Goal: Complete application form

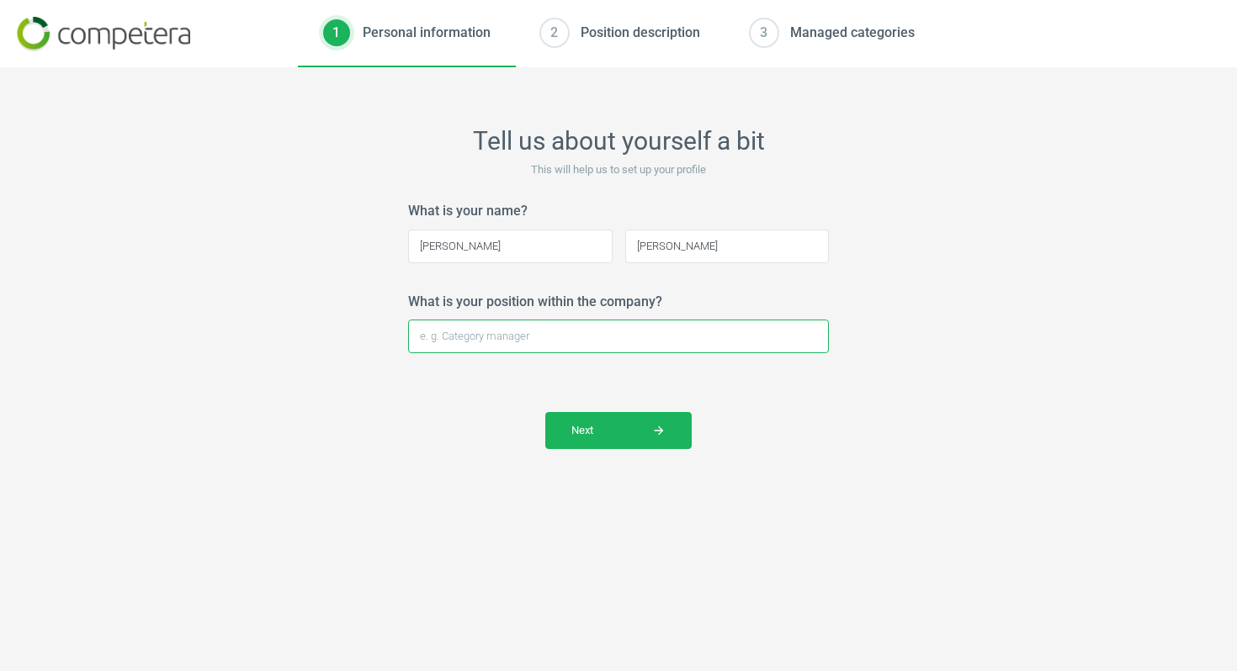
click at [560, 338] on input "What is your position within the company?" at bounding box center [618, 337] width 421 height 34
type input "PR Manager"
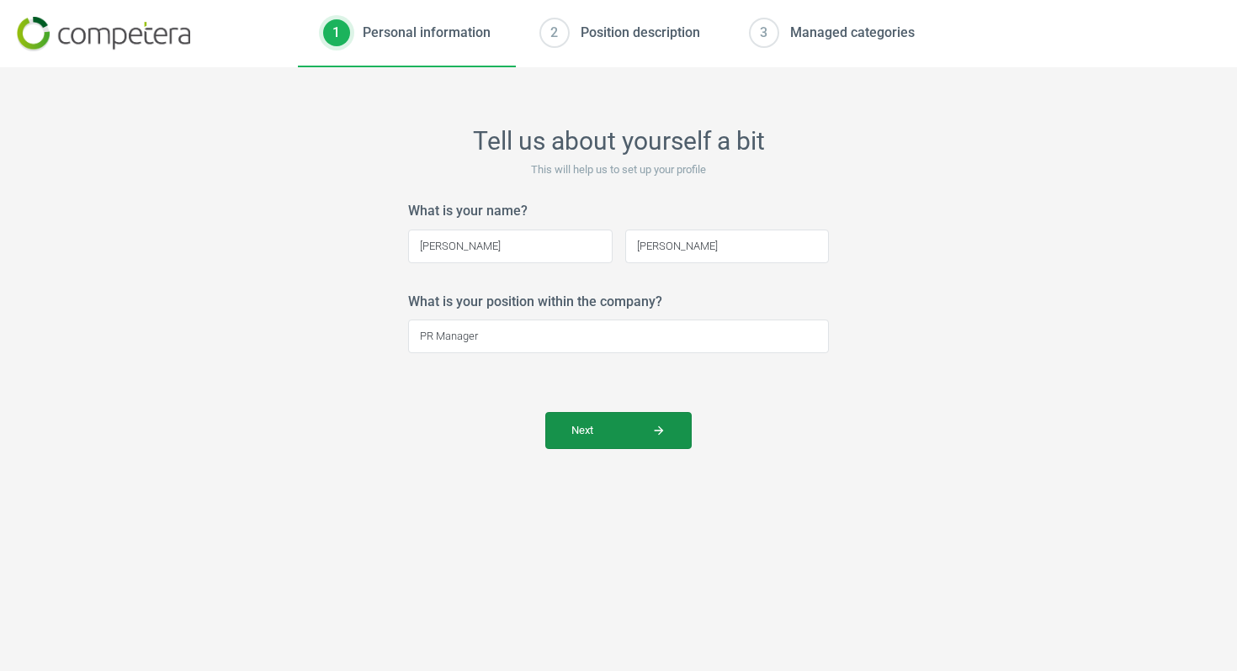
click at [649, 437] on span "Next arrow_forward" at bounding box center [618, 430] width 94 height 15
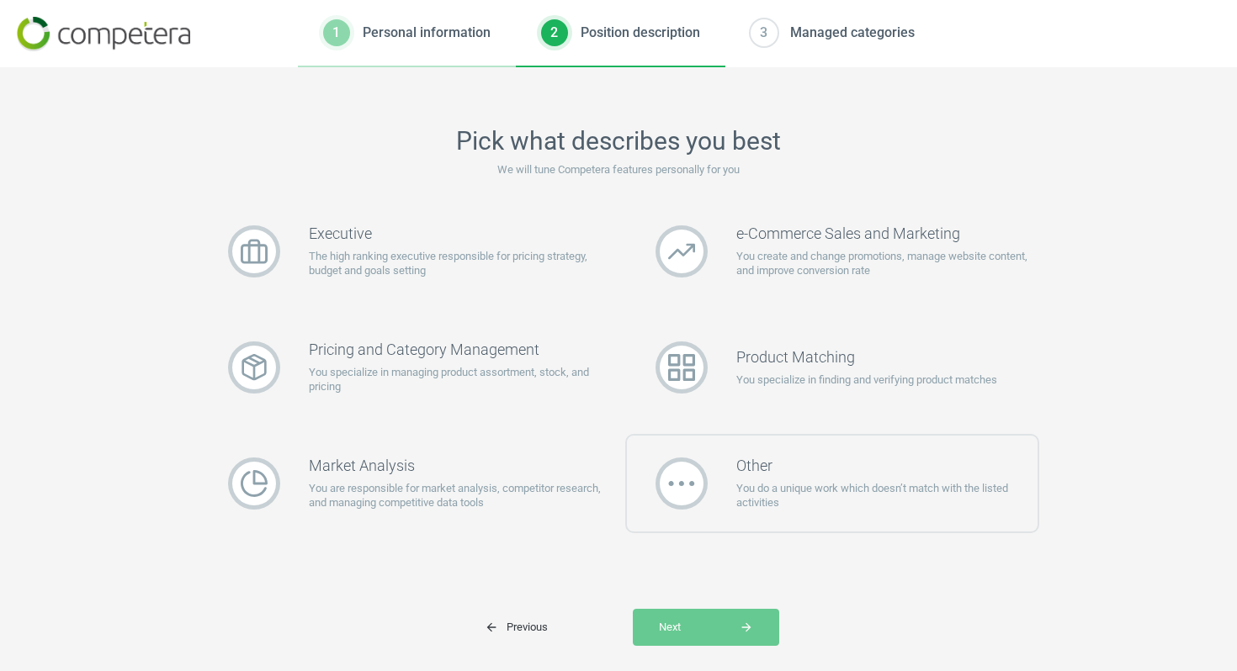
click at [755, 481] on p "You do a unique work which doesn’t match with the listed activities" at bounding box center [887, 496] width 302 height 30
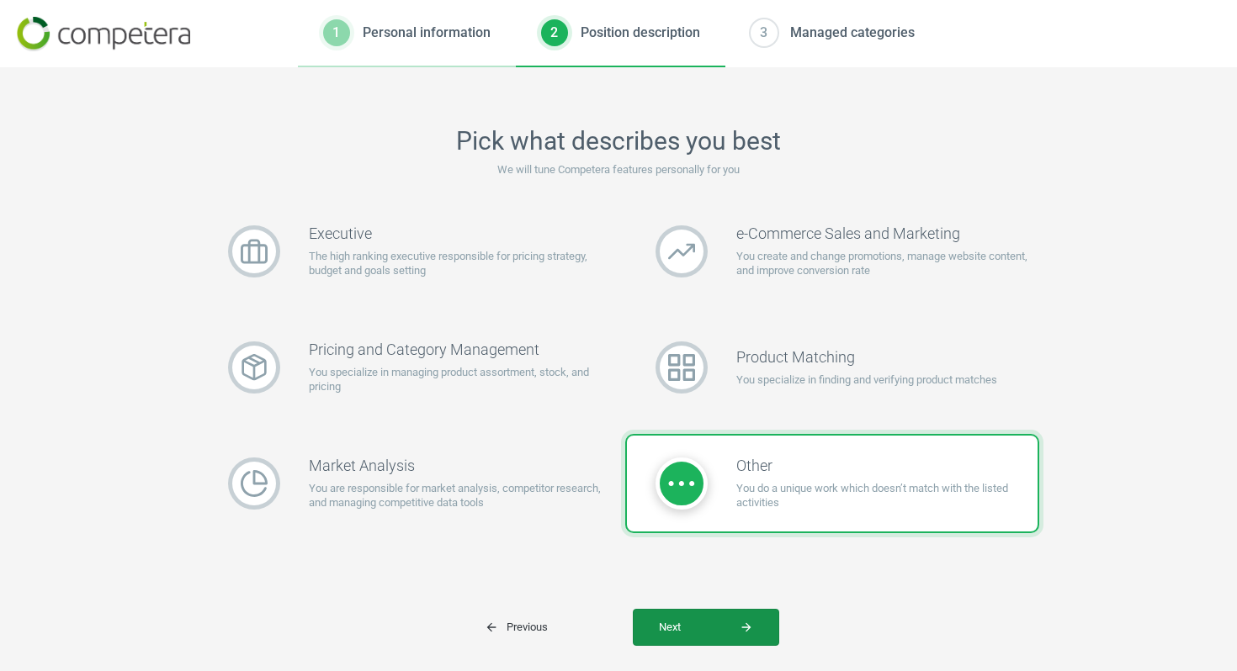
click at [732, 616] on button "Next arrow_forward" at bounding box center [706, 627] width 146 height 37
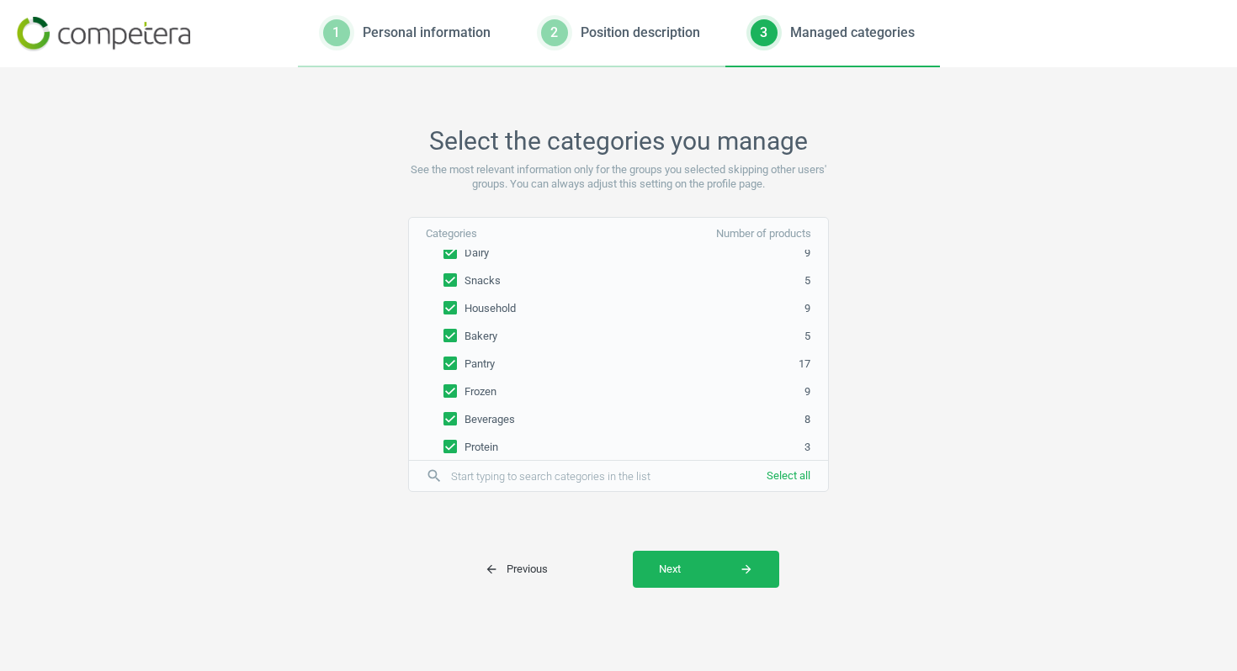
scroll to position [95, 0]
click at [725, 575] on span "Next arrow_forward" at bounding box center [706, 569] width 94 height 15
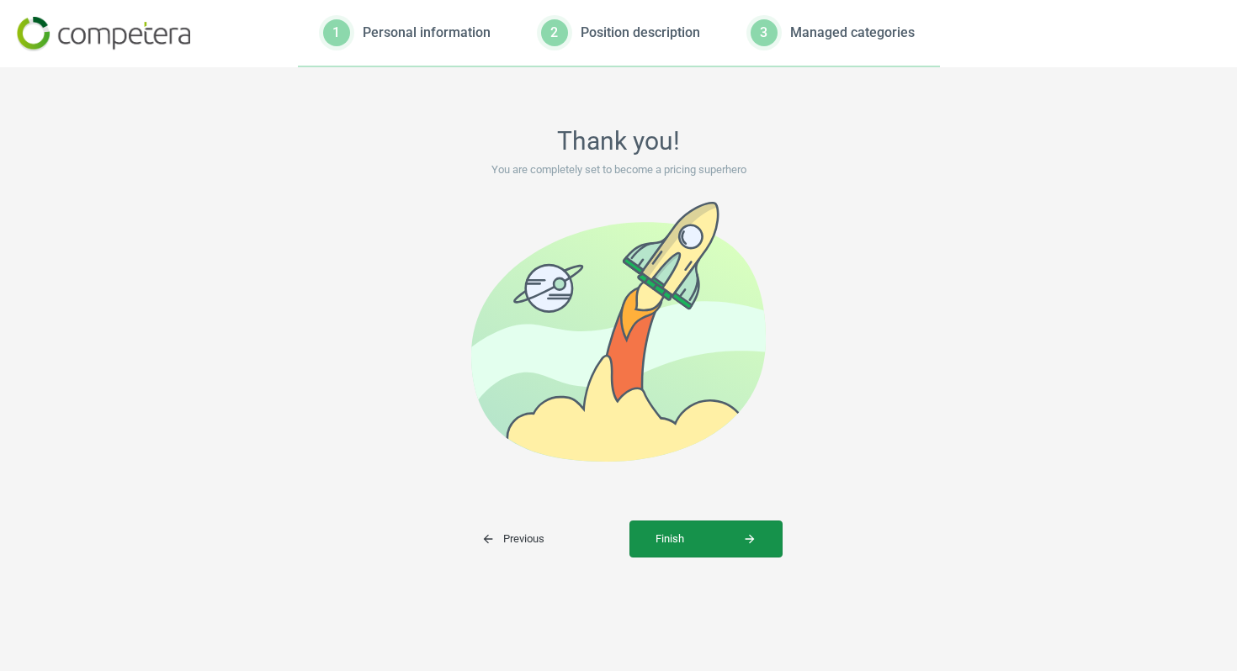
click at [706, 548] on button "Finish arrow_forward" at bounding box center [705, 539] width 153 height 37
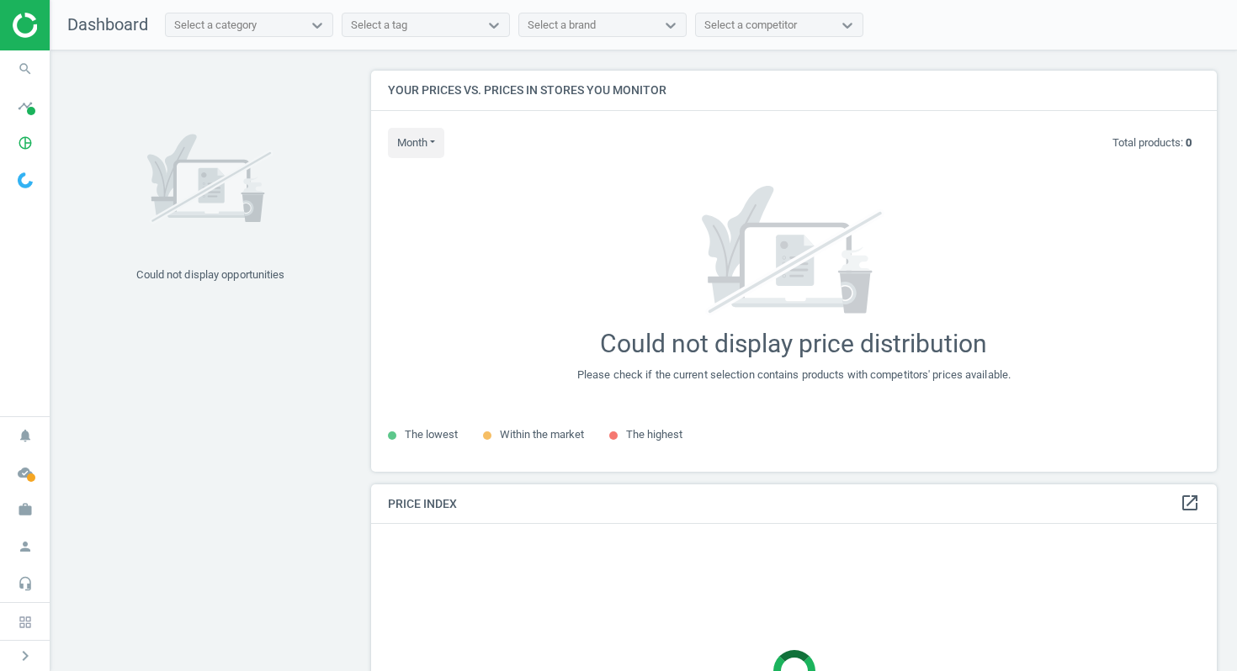
scroll to position [402, 847]
click at [27, 104] on icon "timeline" at bounding box center [25, 106] width 32 height 32
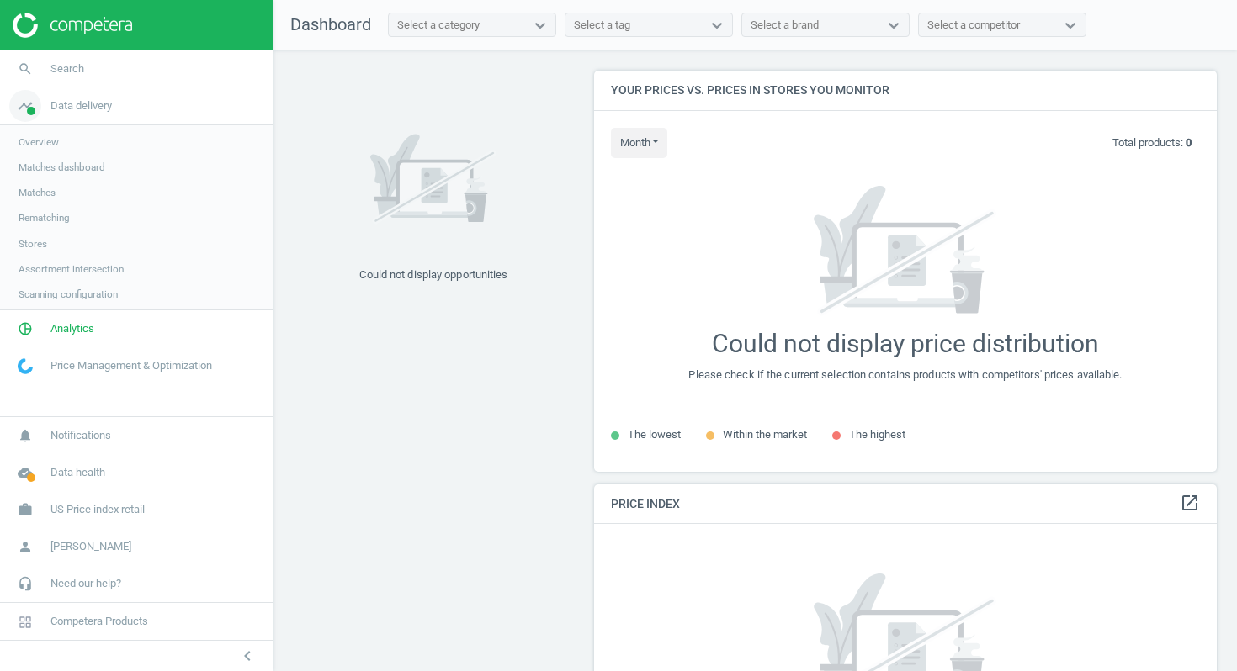
scroll to position [8, 8]
click at [21, 107] on icon "timeline" at bounding box center [25, 106] width 32 height 32
